Goal: Task Accomplishment & Management: Manage account settings

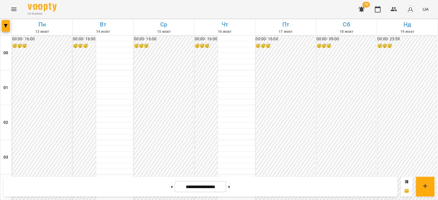
scroll to position [637, 0]
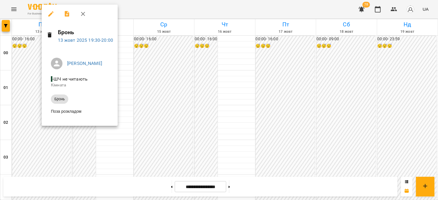
click at [134, 155] on div at bounding box center [219, 100] width 438 height 200
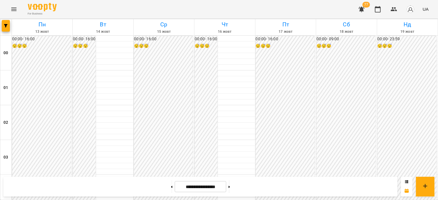
scroll to position [579, 0]
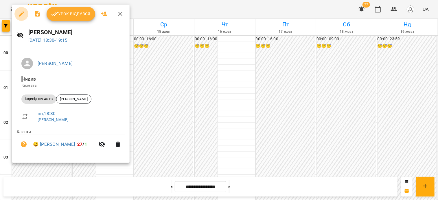
click at [23, 12] on icon "button" at bounding box center [21, 13] width 7 height 7
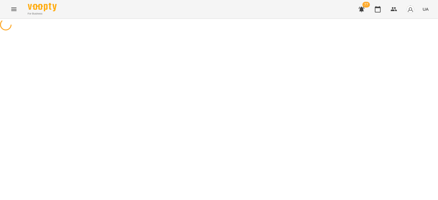
select select "**********"
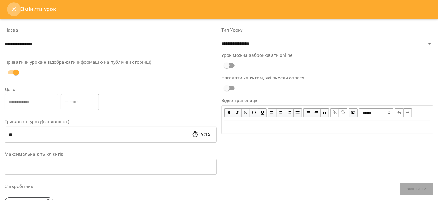
click at [14, 6] on icon "Close" at bounding box center [13, 9] width 7 height 7
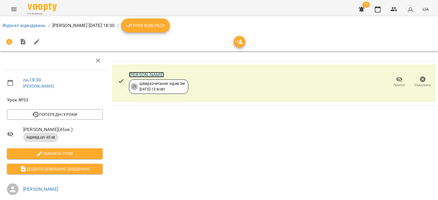
click at [148, 73] on link "[PERSON_NAME]" at bounding box center [146, 74] width 35 height 5
click at [19, 23] on link "Журнал відвідувань" at bounding box center [24, 25] width 44 height 5
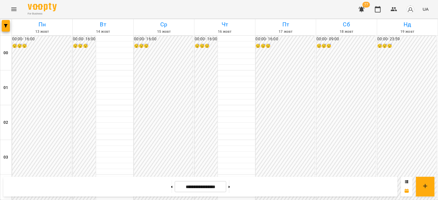
scroll to position [521, 0]
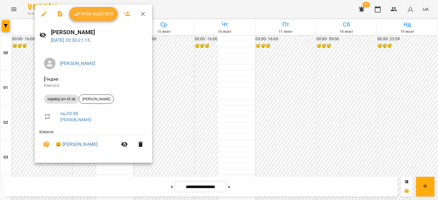
click at [91, 174] on div at bounding box center [219, 100] width 438 height 200
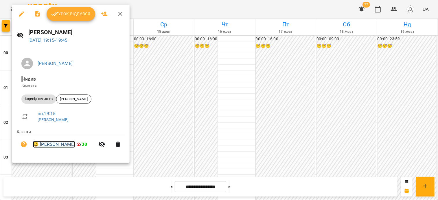
click at [58, 144] on link "😀 Мирослава Горлова" at bounding box center [54, 144] width 42 height 7
